Goal: Find specific page/section

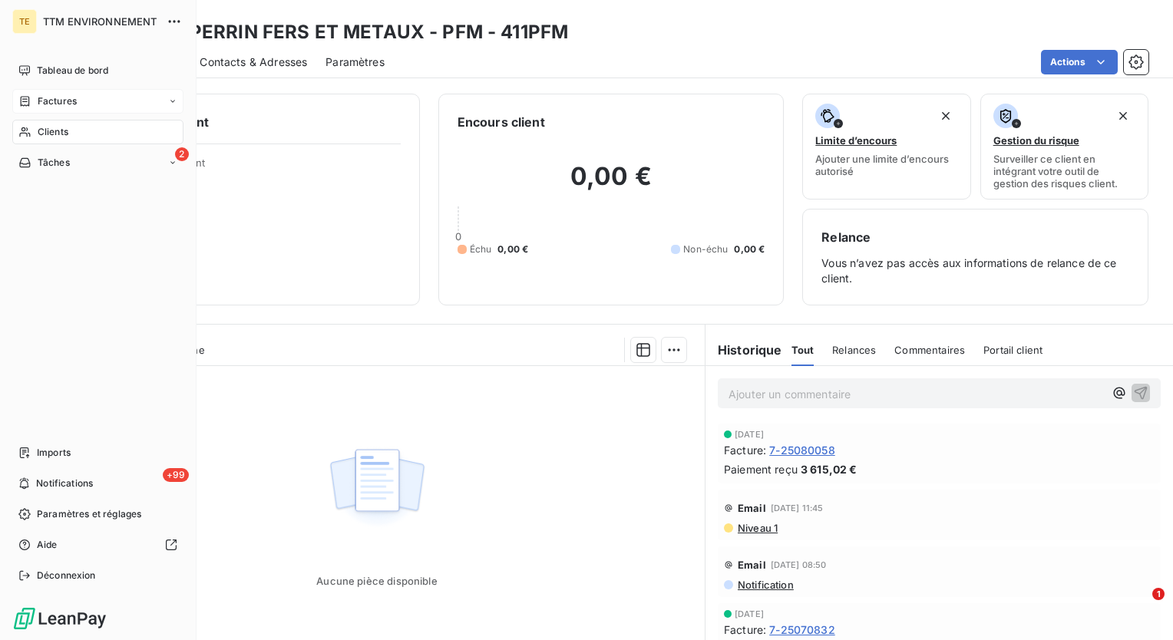
click at [46, 96] on span "Factures" at bounding box center [57, 101] width 39 height 14
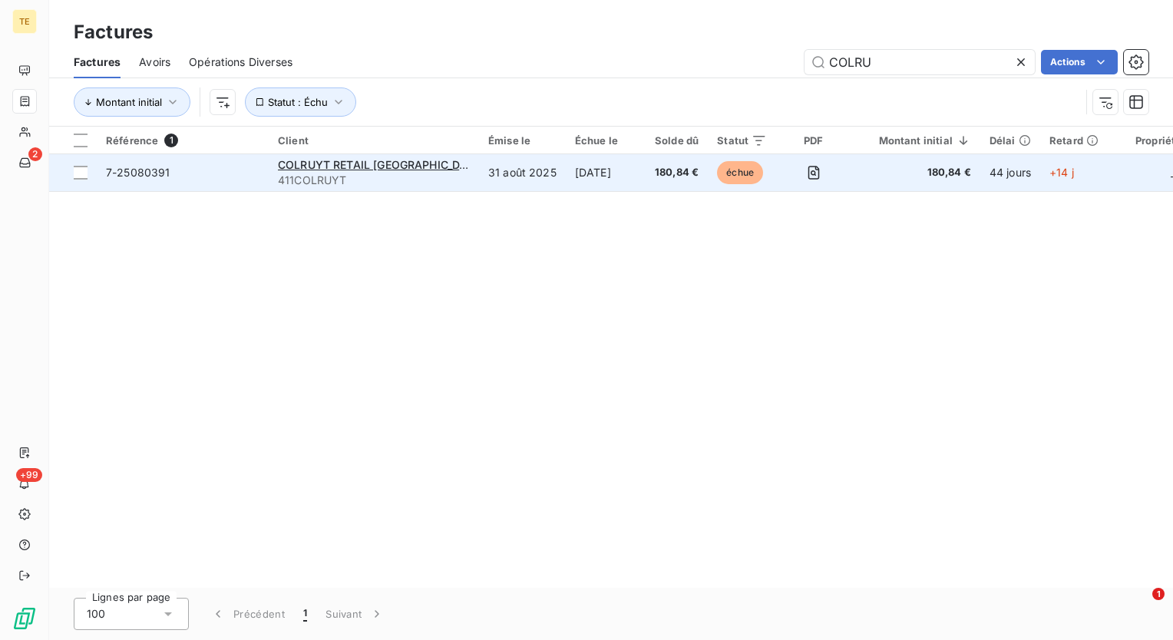
type input "COLRU"
click at [566, 177] on td "[DATE]" at bounding box center [606, 172] width 80 height 37
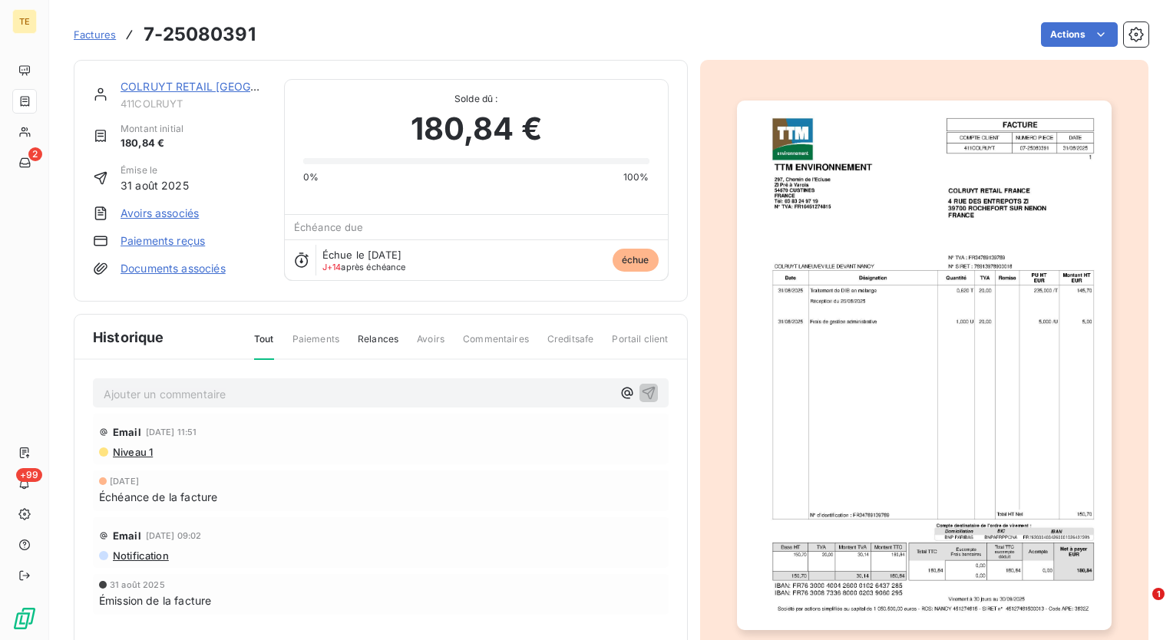
click at [857, 359] on img "button" at bounding box center [924, 366] width 375 height 530
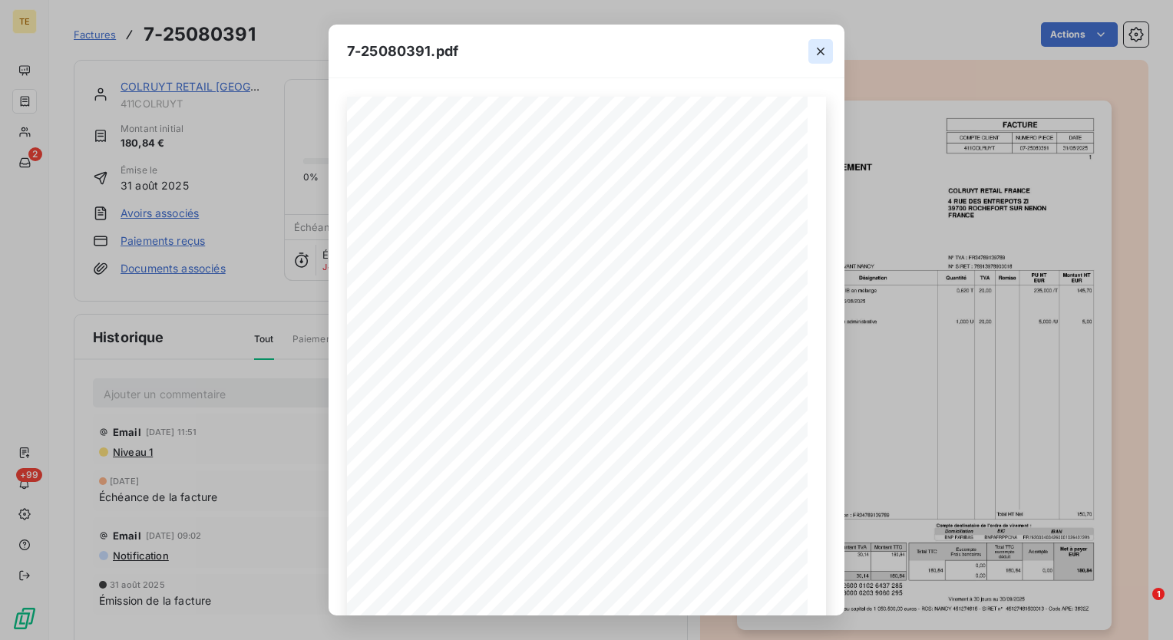
click at [817, 51] on icon "button" at bounding box center [820, 51] width 15 height 15
